Goal: Find specific page/section: Find specific page/section

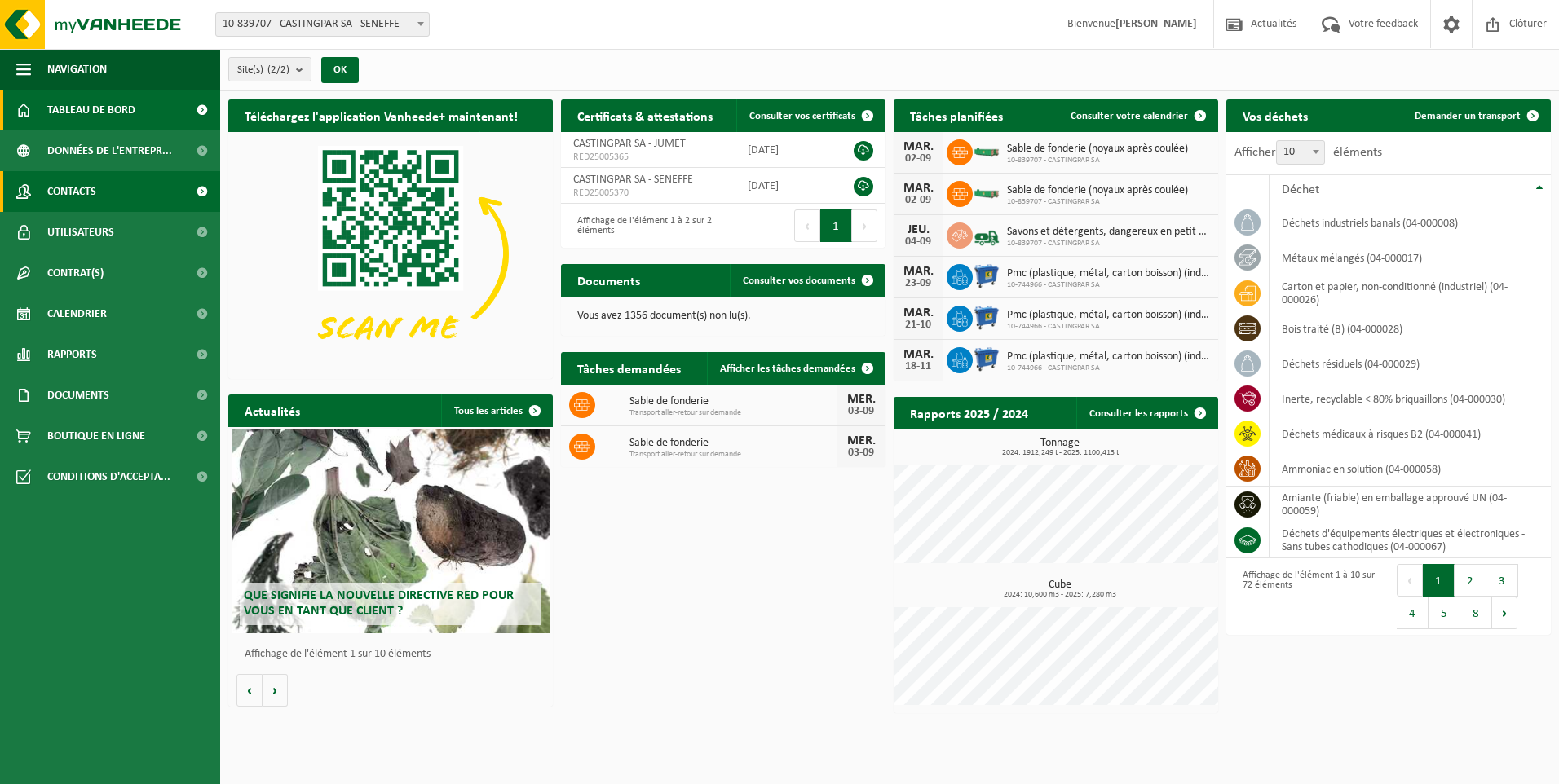
click at [93, 179] on span "Contacts" at bounding box center [72, 191] width 49 height 41
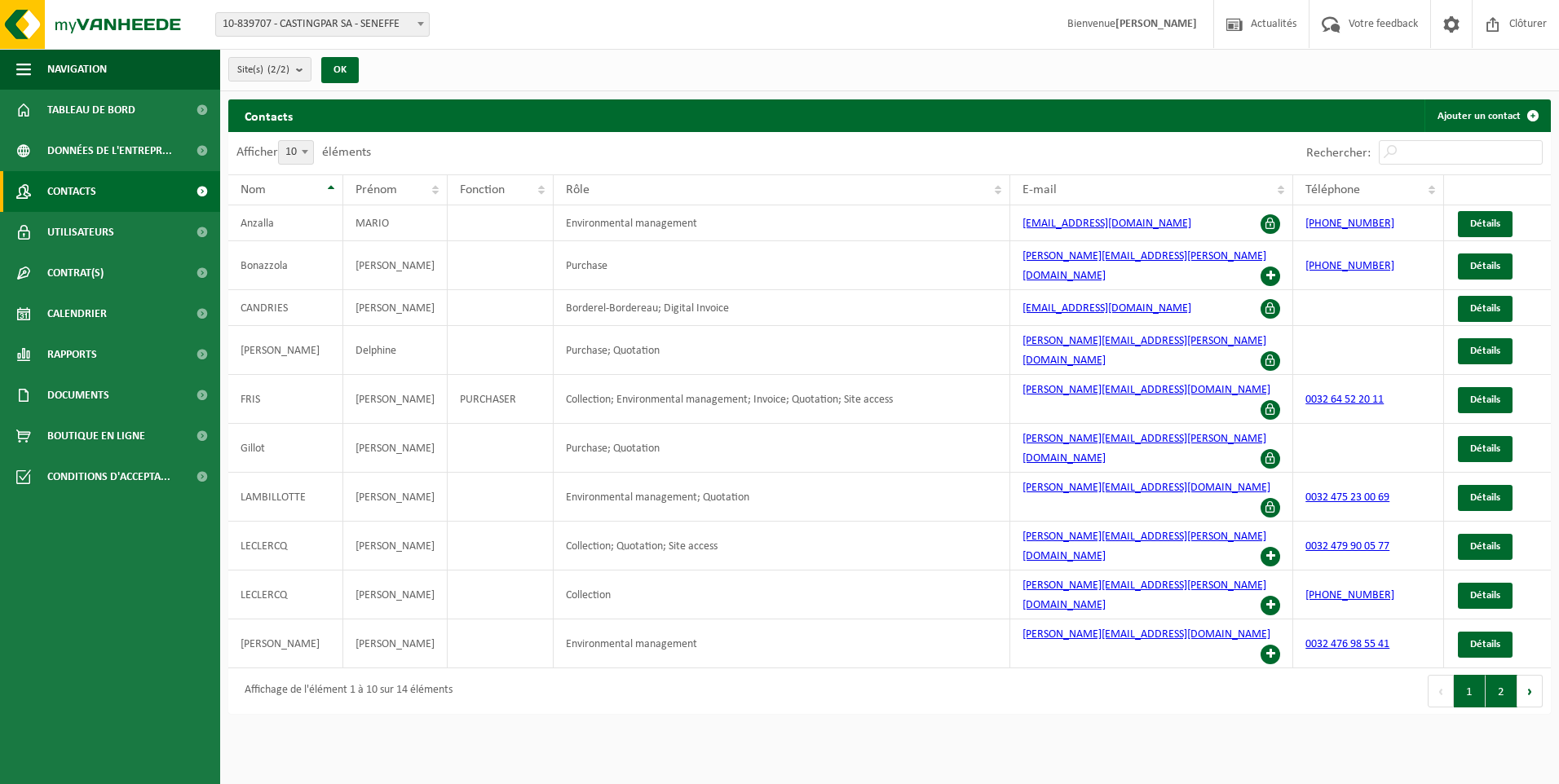
click at [1508, 675] on button "2" at bounding box center [1501, 692] width 32 height 33
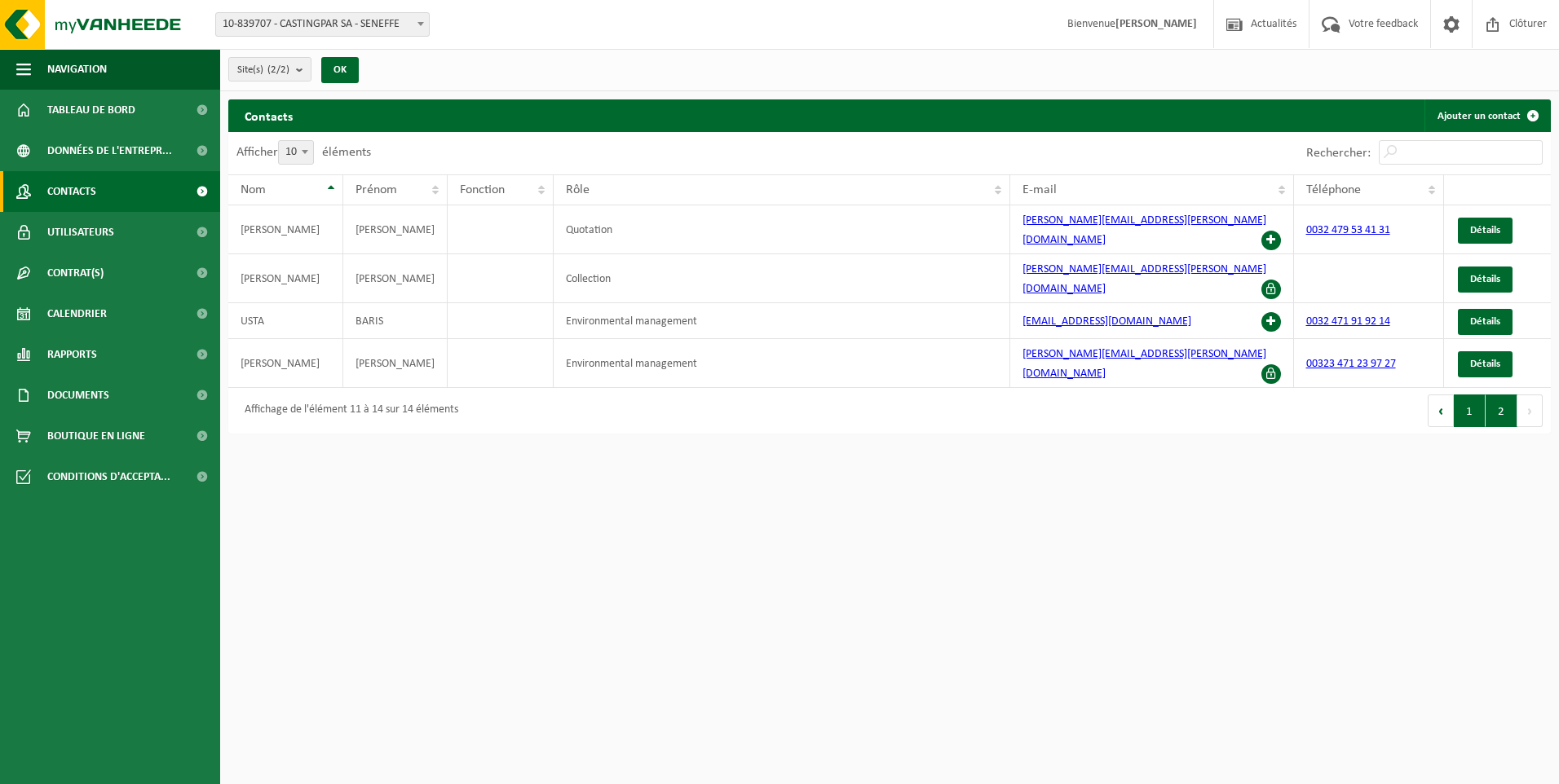
click at [1462, 394] on button "1" at bounding box center [1469, 411] width 32 height 33
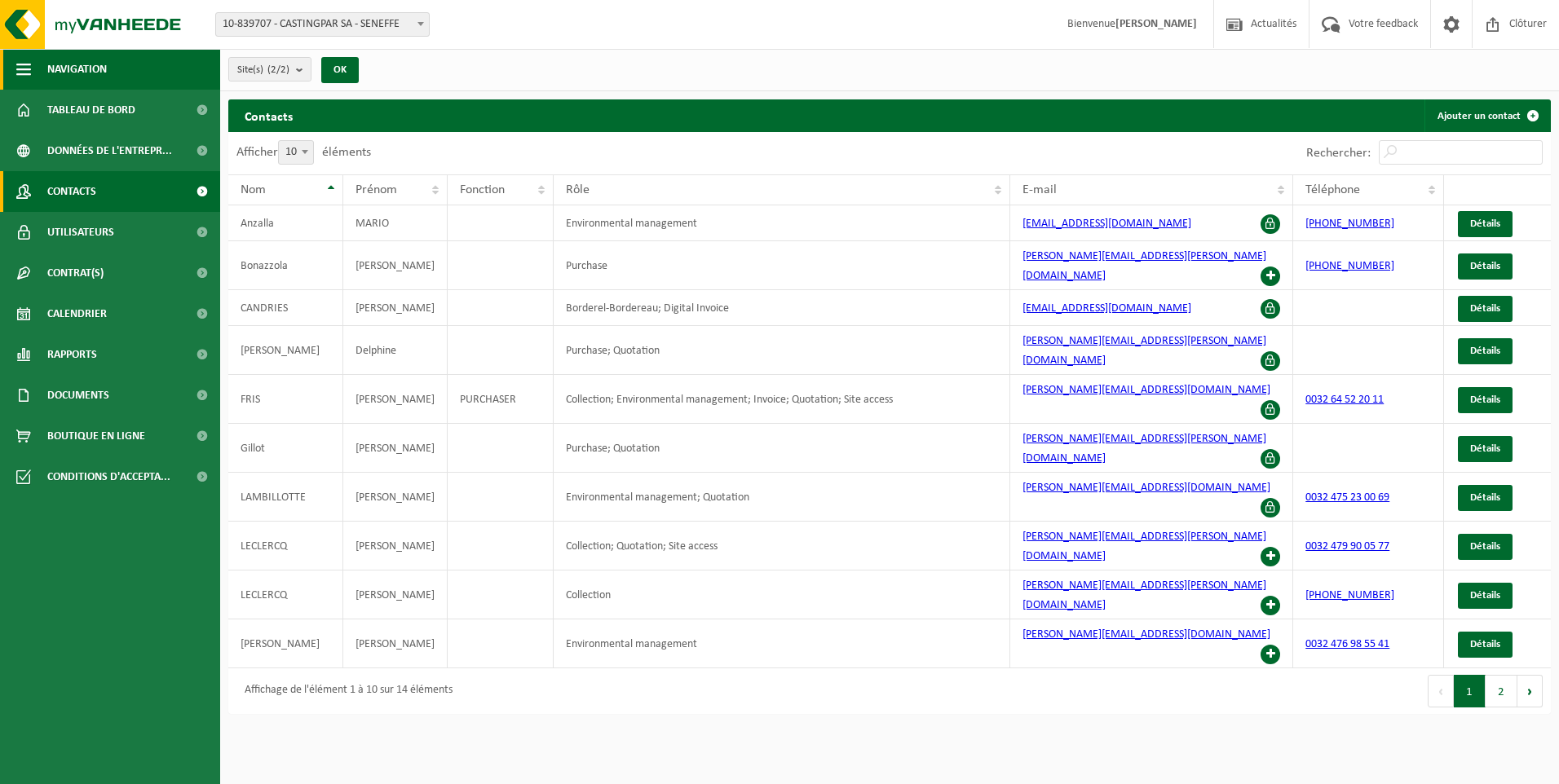
click at [107, 61] on span "Navigation" at bounding box center [77, 69] width 60 height 41
